Goal: Register for event/course

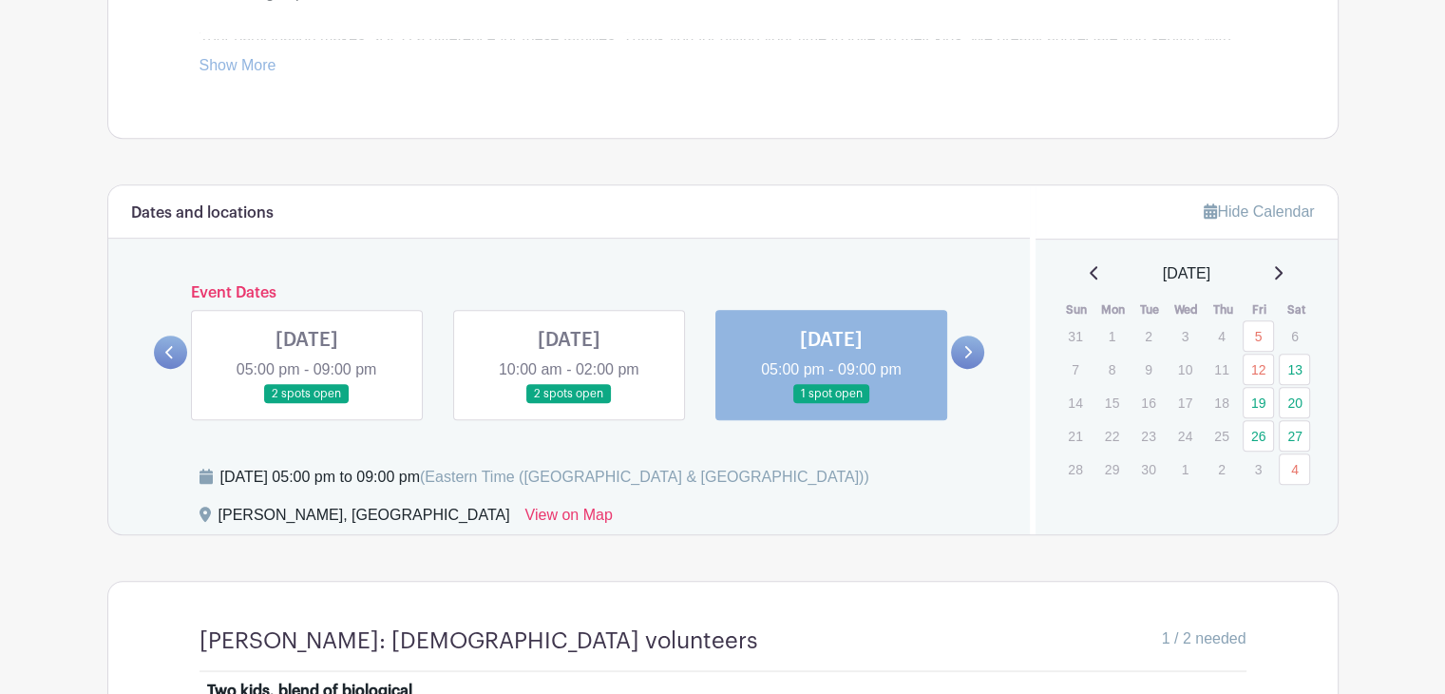
scroll to position [1056, 0]
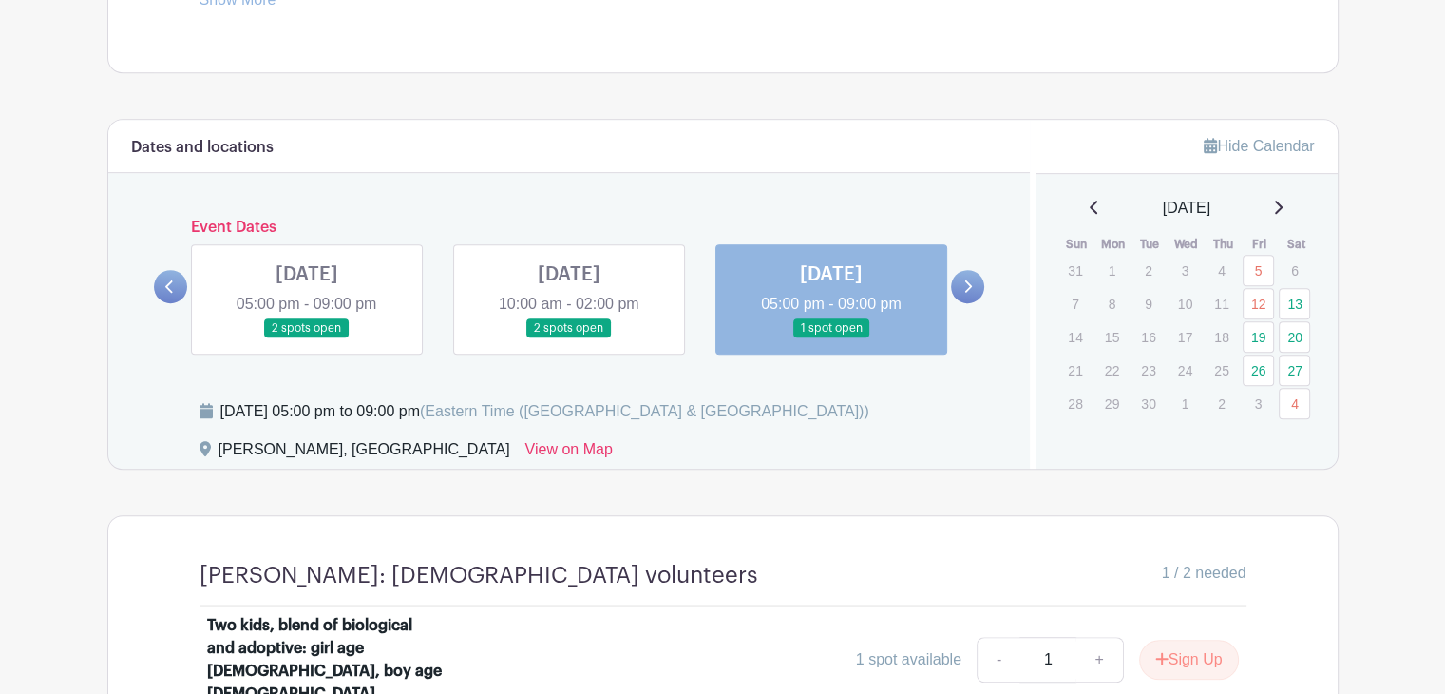
click at [1283, 200] on icon at bounding box center [1279, 206] width 8 height 13
click at [1262, 321] on link "17" at bounding box center [1258, 336] width 31 height 31
click at [961, 270] on link at bounding box center [967, 286] width 33 height 33
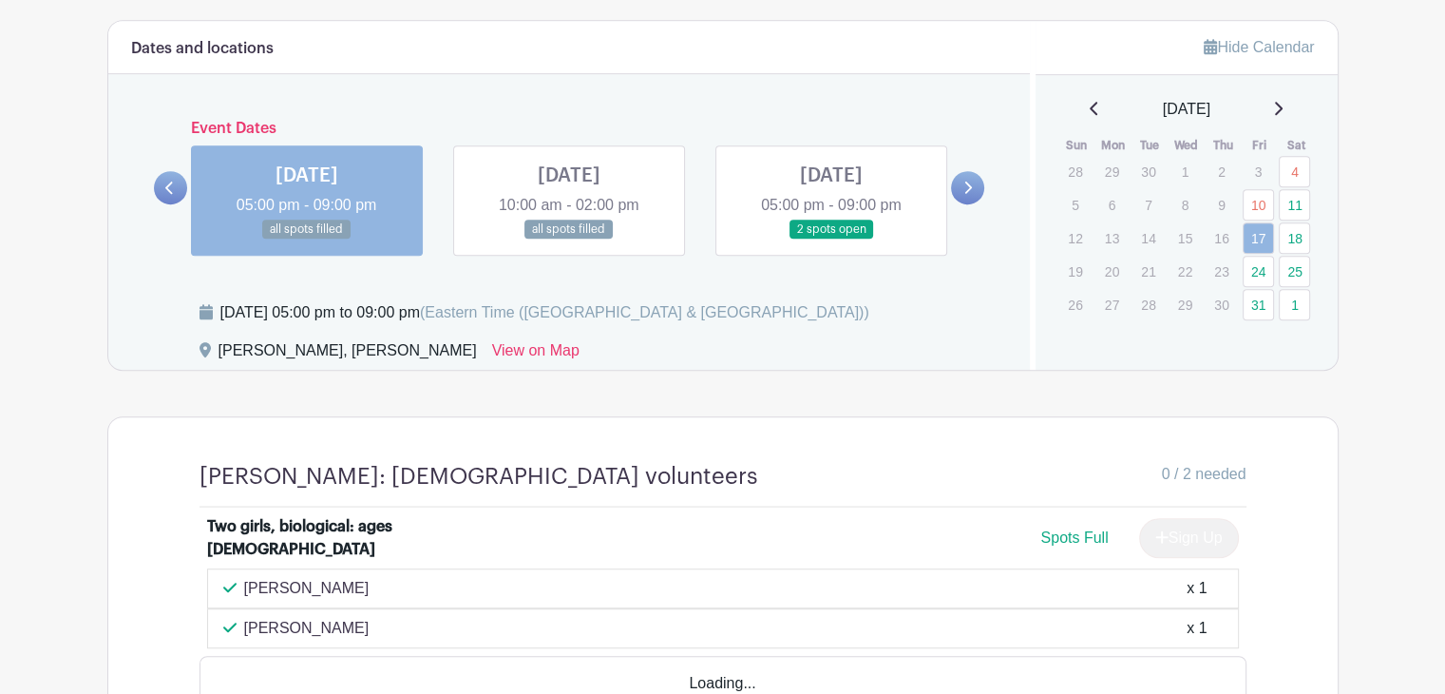
scroll to position [1169, 0]
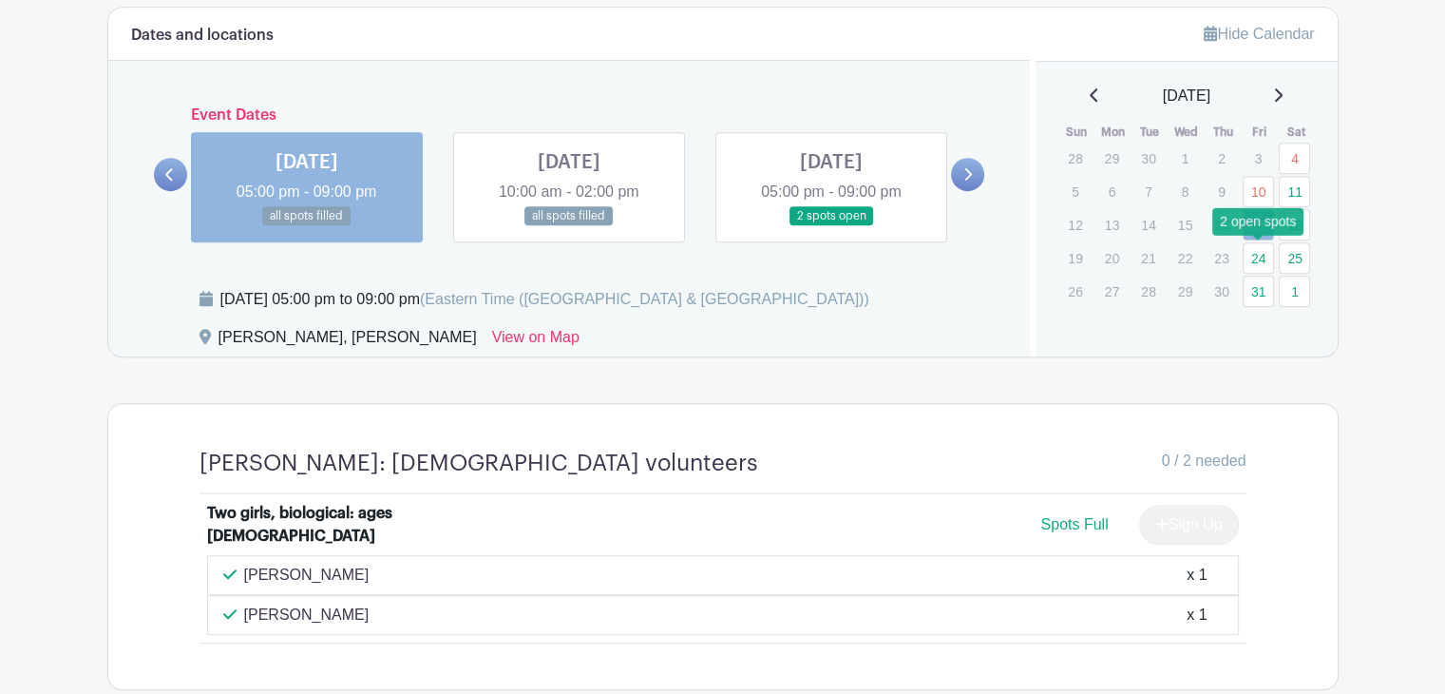
click at [1260, 248] on link "24" at bounding box center [1258, 257] width 31 height 31
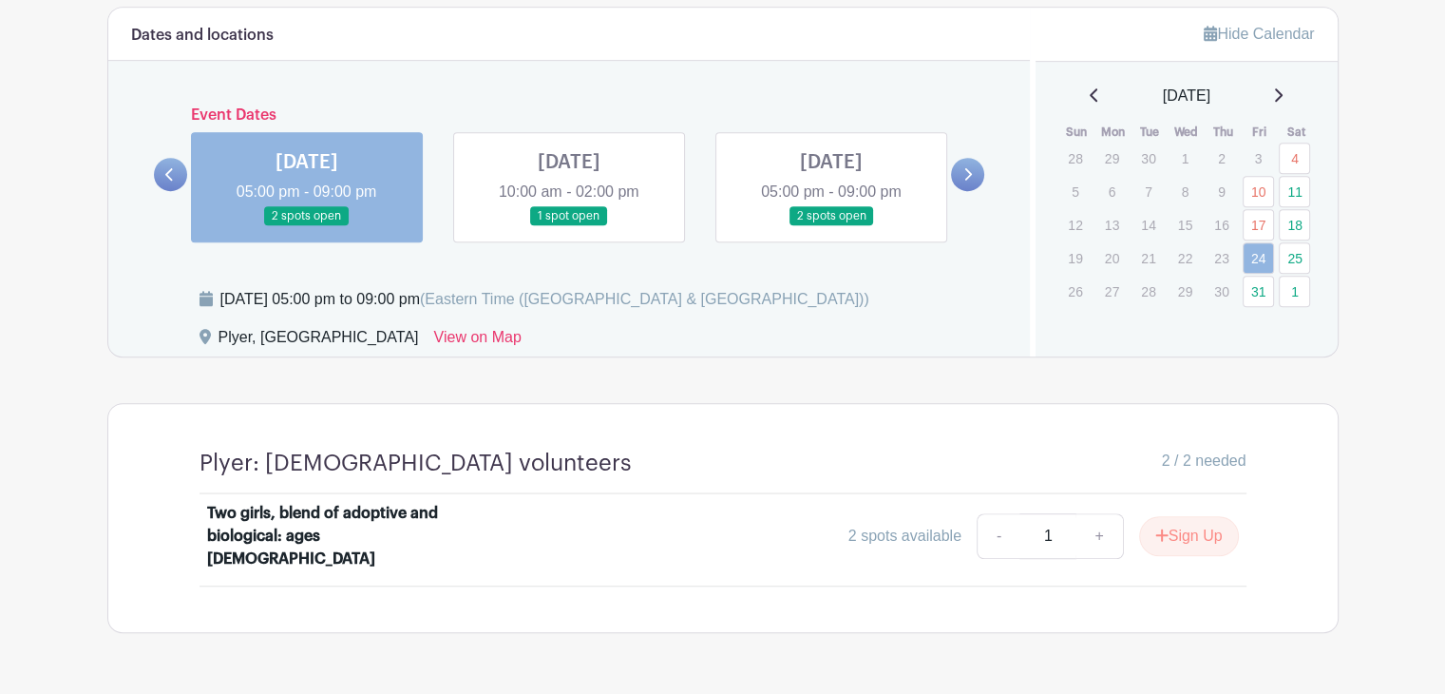
click at [704, 256] on div "Dates and locations Event Dates [DATE] 10:00 am - 02:00 pm all spots filled [DA…" at bounding box center [569, 182] width 923 height 349
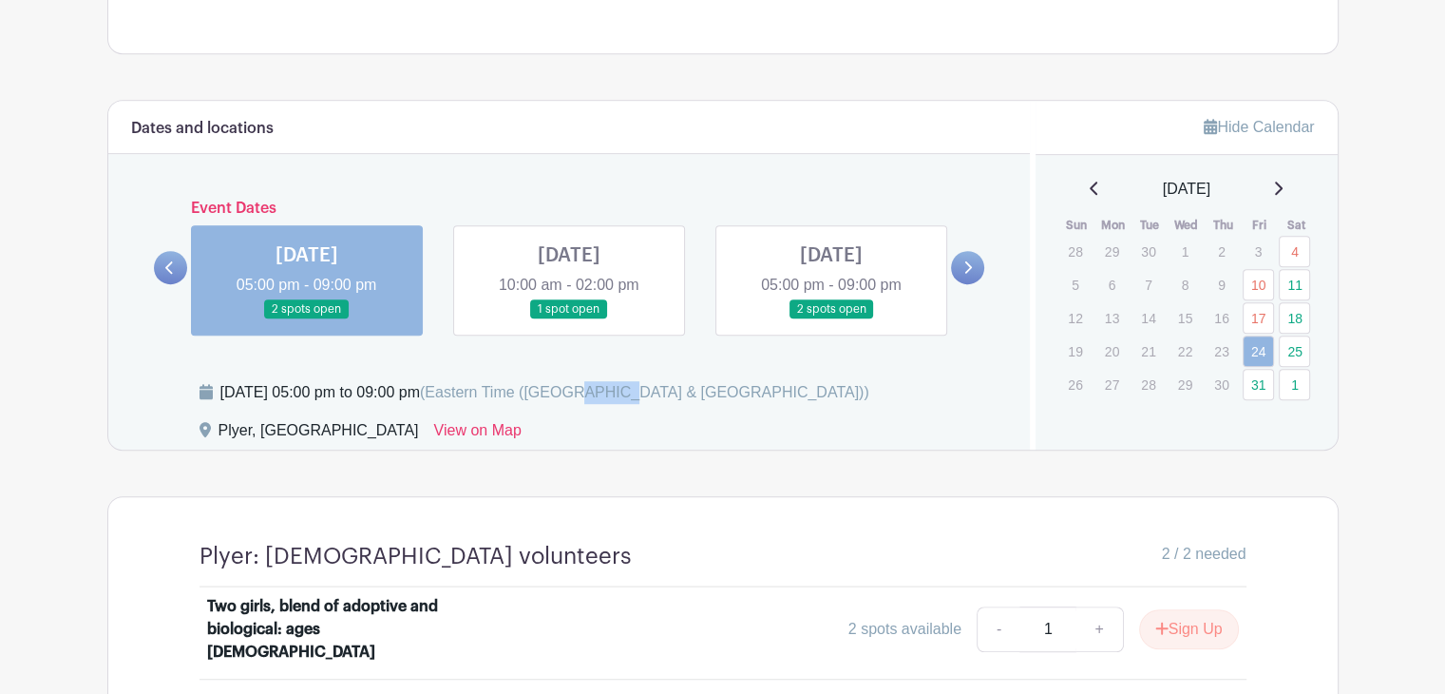
scroll to position [1072, 0]
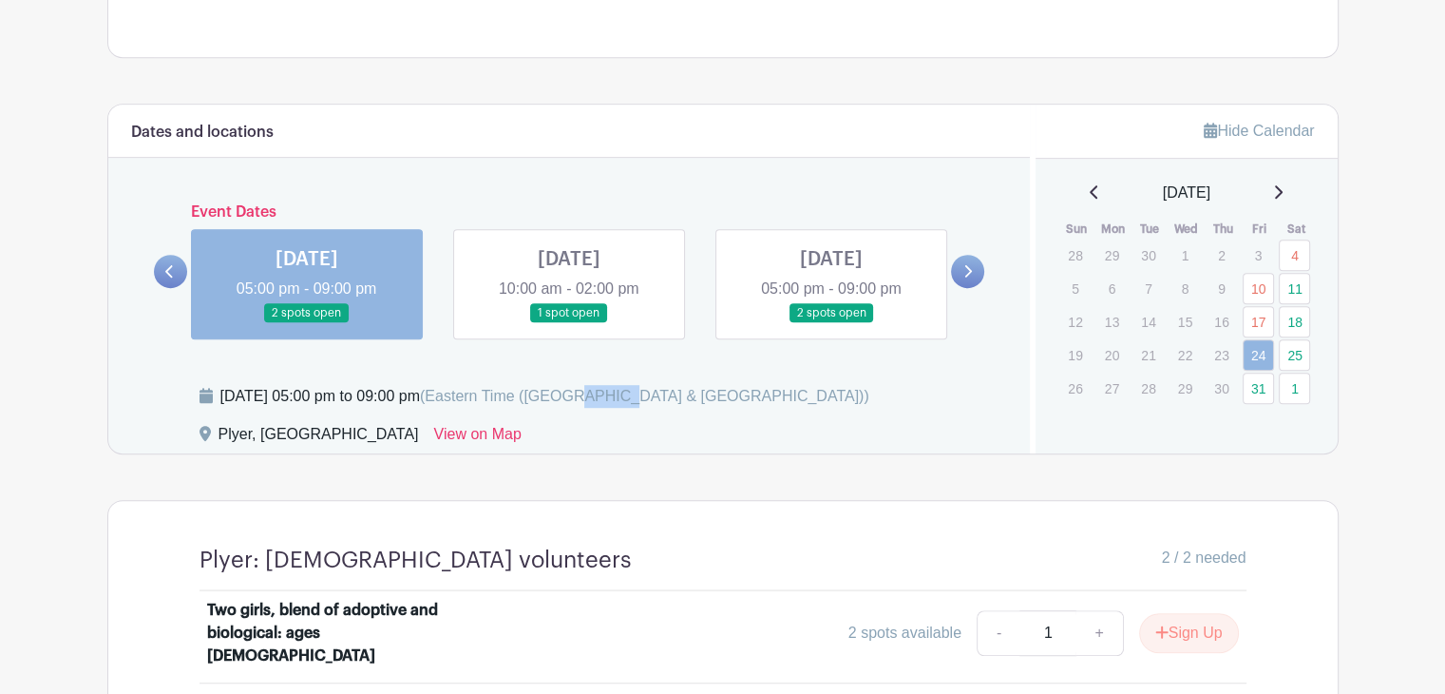
click at [1090, 191] on icon at bounding box center [1095, 191] width 10 height 15
click at [1294, 318] on link "20" at bounding box center [1294, 321] width 31 height 31
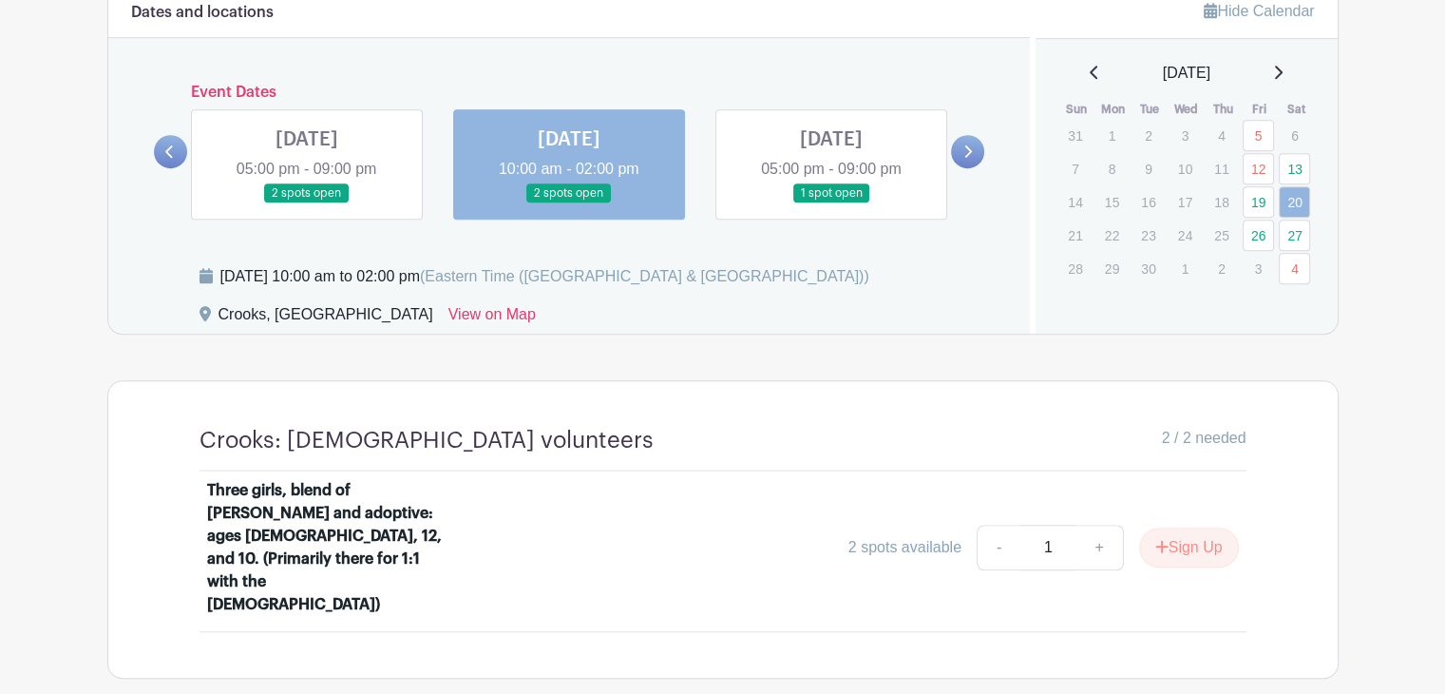
scroll to position [1186, 0]
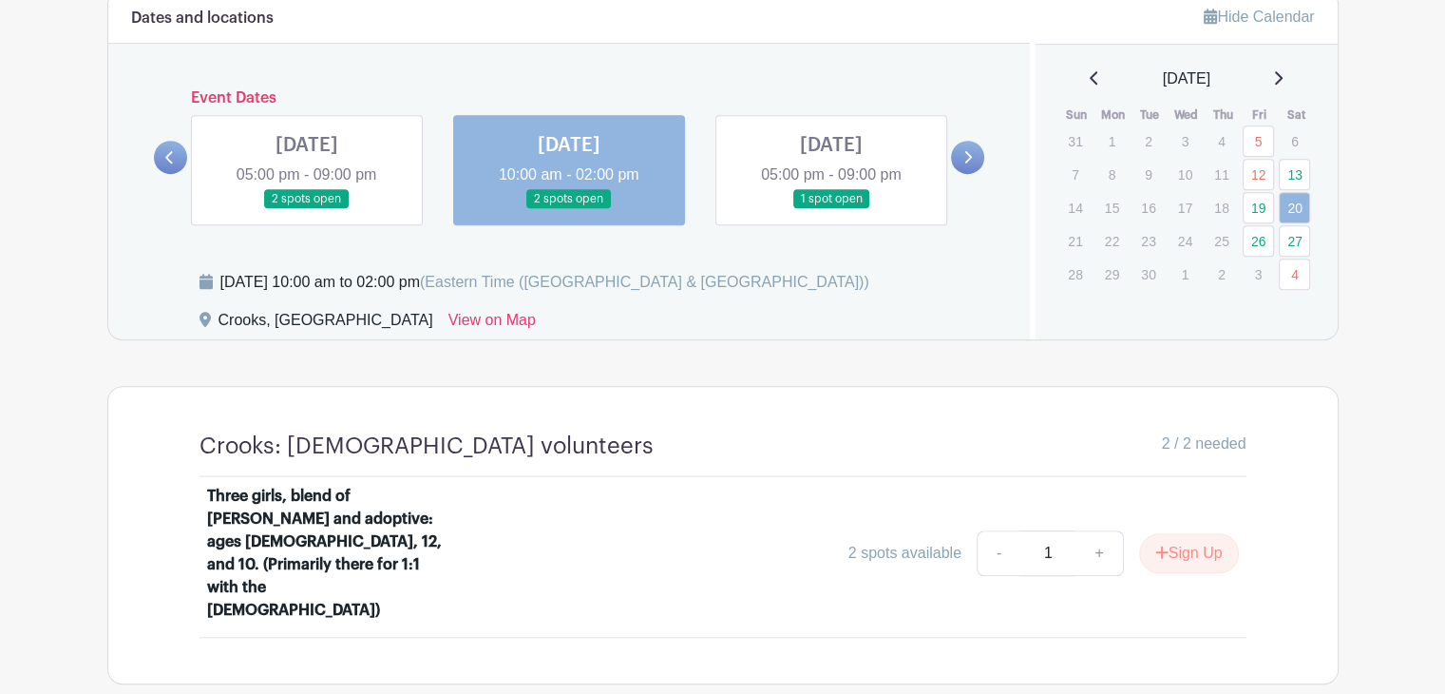
click at [831, 209] on link at bounding box center [831, 209] width 0 height 0
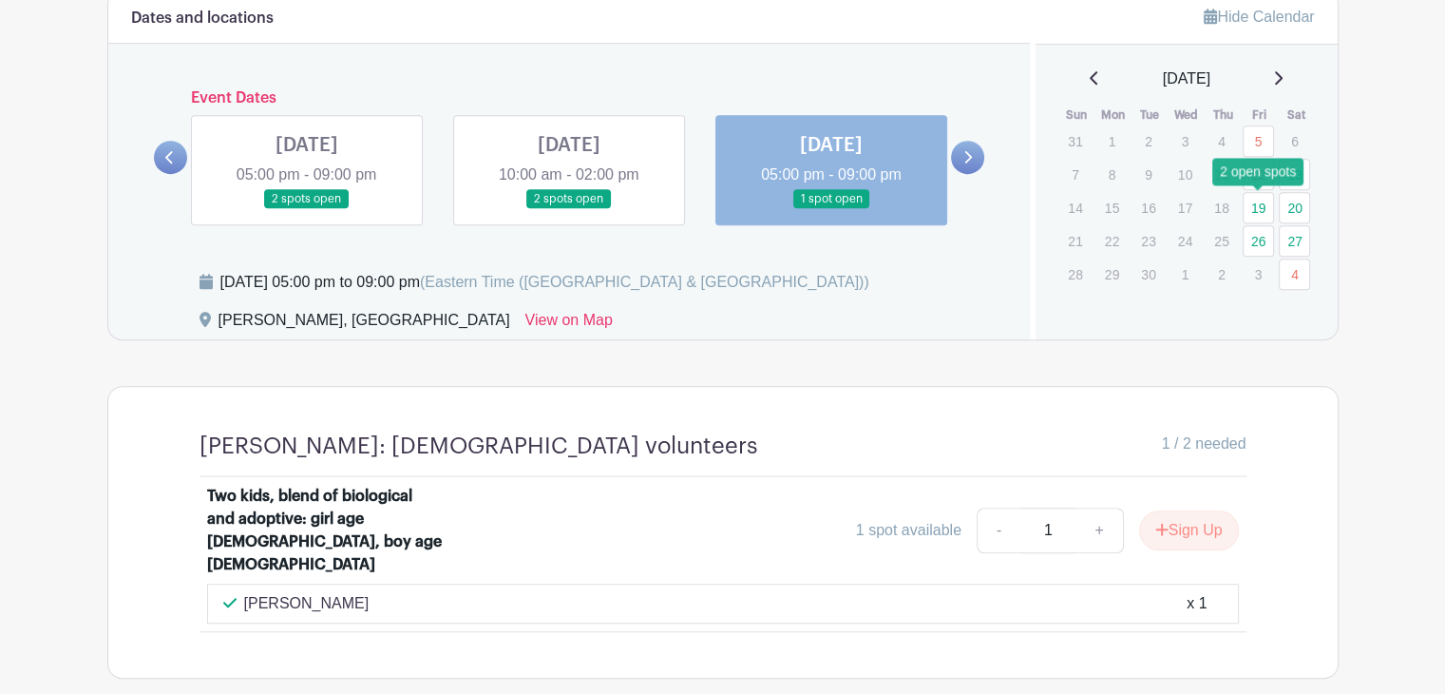
click at [1262, 202] on link "19" at bounding box center [1258, 207] width 31 height 31
